Goal: Obtain resource: Download file/media

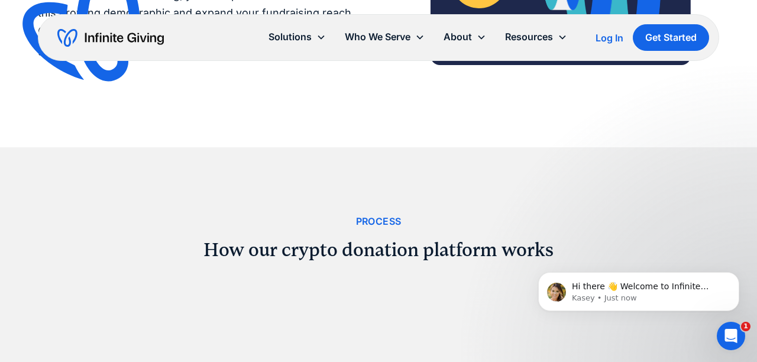
scroll to position [916, 0]
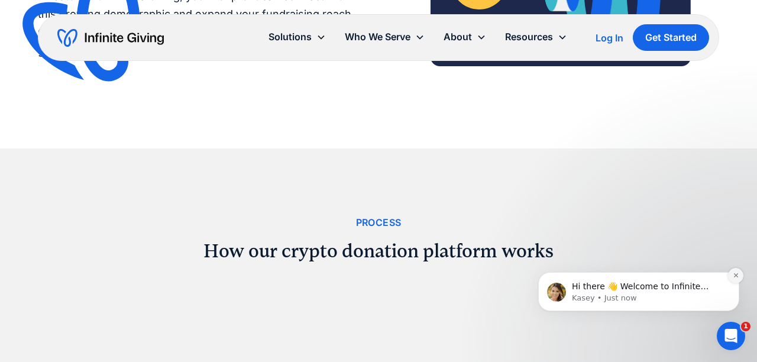
click at [735, 276] on icon "Dismiss notification" at bounding box center [735, 275] width 4 height 4
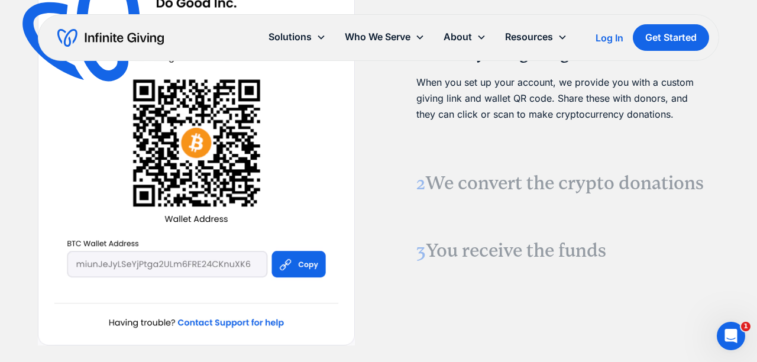
scroll to position [1334, 0]
click at [310, 270] on img at bounding box center [196, 152] width 317 height 387
click at [304, 263] on img at bounding box center [196, 152] width 317 height 387
click at [188, 266] on img at bounding box center [196, 152] width 317 height 387
click at [206, 263] on img at bounding box center [196, 152] width 317 height 387
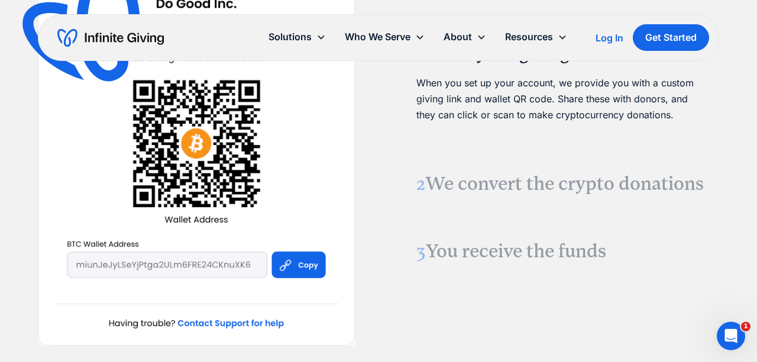
click at [206, 263] on img at bounding box center [196, 152] width 317 height 387
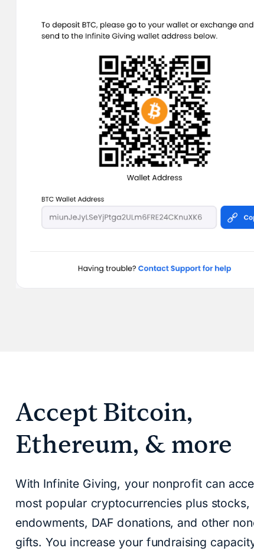
scroll to position [1728, 0]
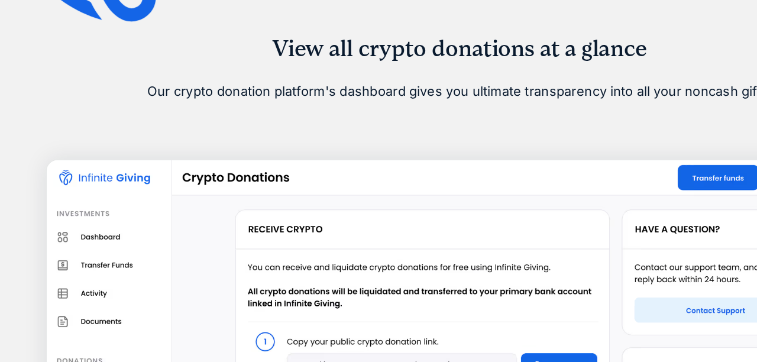
scroll to position [2314, 0]
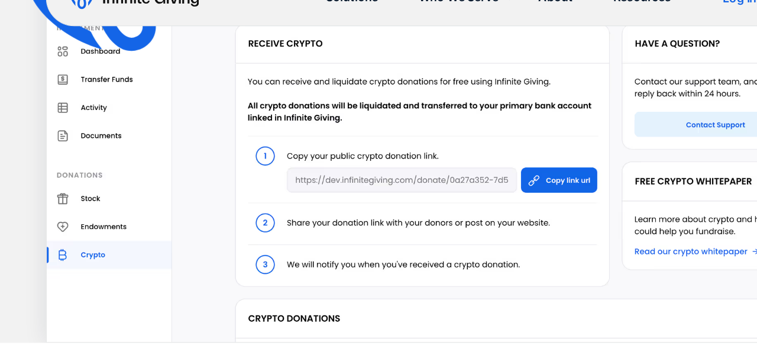
click at [254, 196] on img at bounding box center [378, 169] width 680 height 302
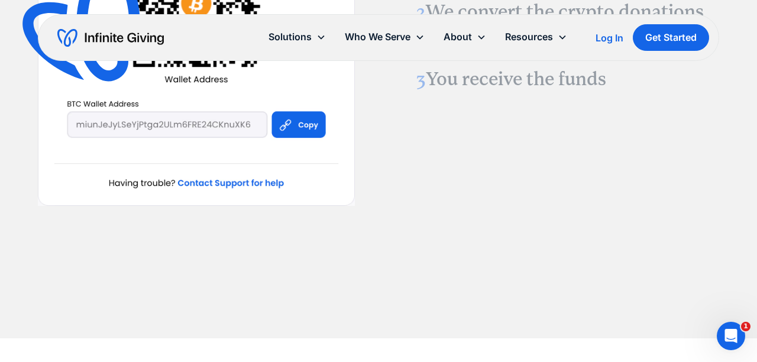
scroll to position [1437, 0]
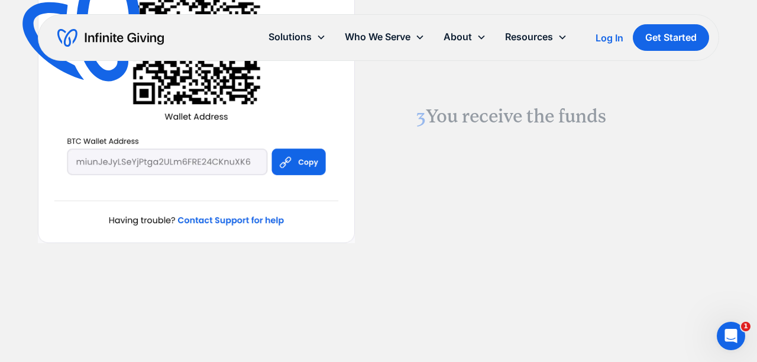
click at [254, 159] on img at bounding box center [196, 49] width 317 height 387
click at [253, 221] on img at bounding box center [196, 49] width 317 height 387
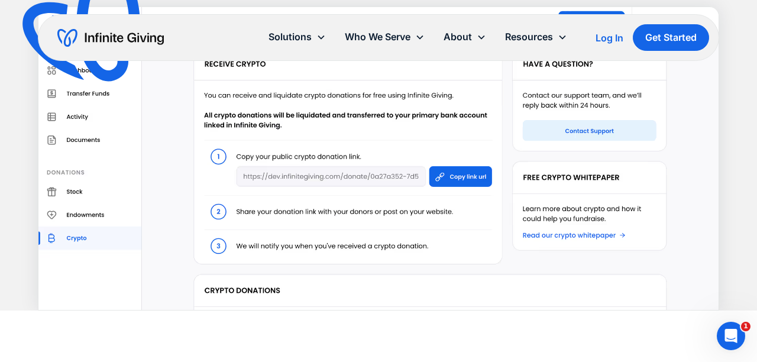
scroll to position [2325, 0]
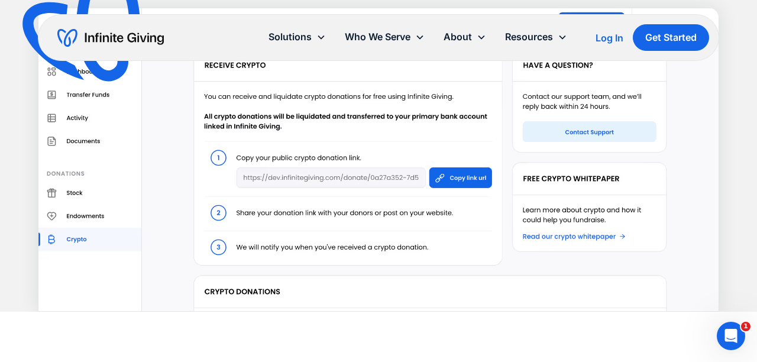
click at [254, 35] on div "Resources" at bounding box center [529, 37] width 48 height 16
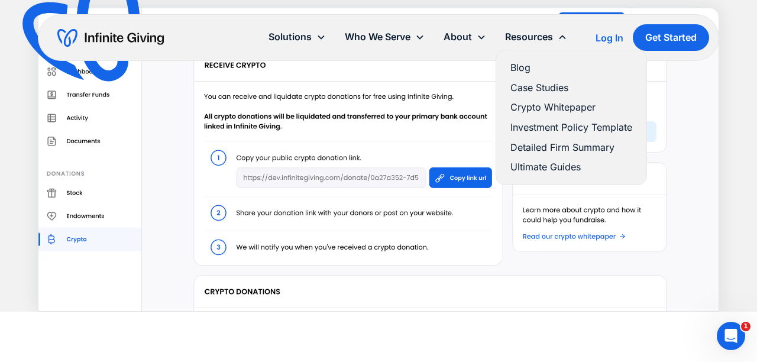
click at [254, 108] on link "Crypto Whitepaper" at bounding box center [571, 107] width 122 height 16
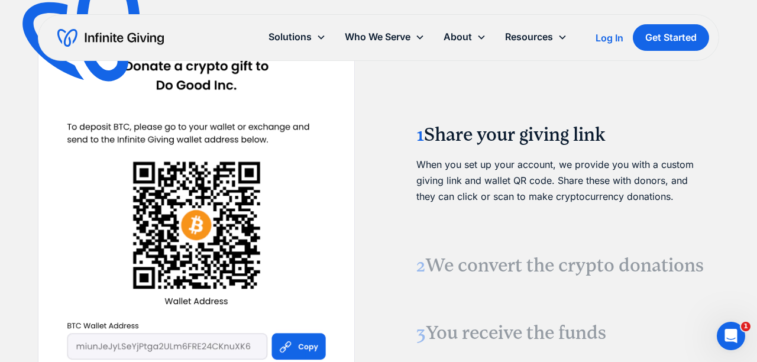
scroll to position [1252, 0]
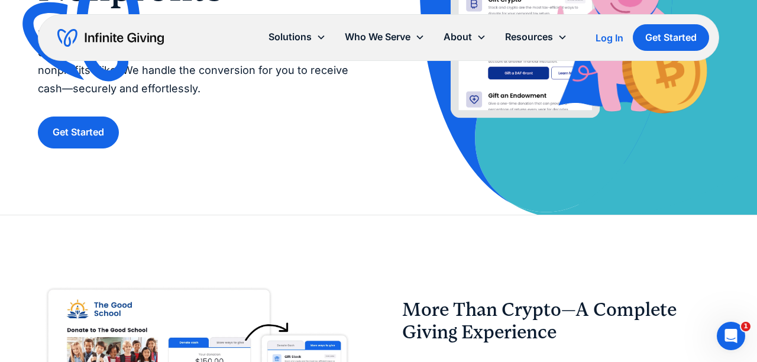
scroll to position [256, 0]
